Goal: Task Accomplishment & Management: Manage account settings

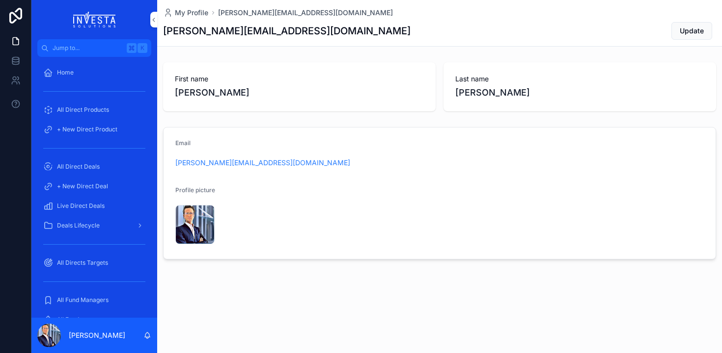
click at [80, 185] on span "+ New Direct Deal" at bounding box center [82, 187] width 51 height 8
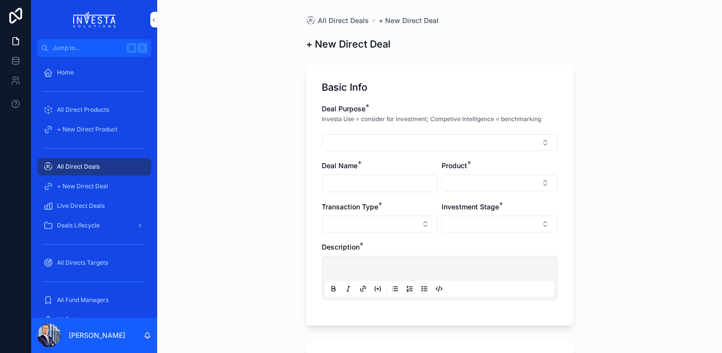
click at [66, 169] on span "All Direct Deals" at bounding box center [78, 167] width 43 height 8
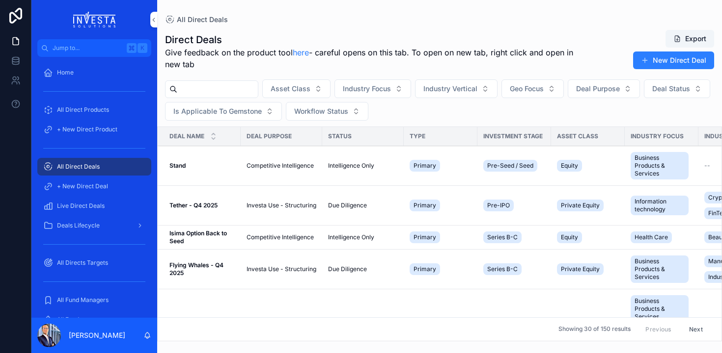
click at [194, 206] on strong "Tether - Q4 2025" at bounding box center [193, 205] width 48 height 7
